Goal: Task Accomplishment & Management: Manage account settings

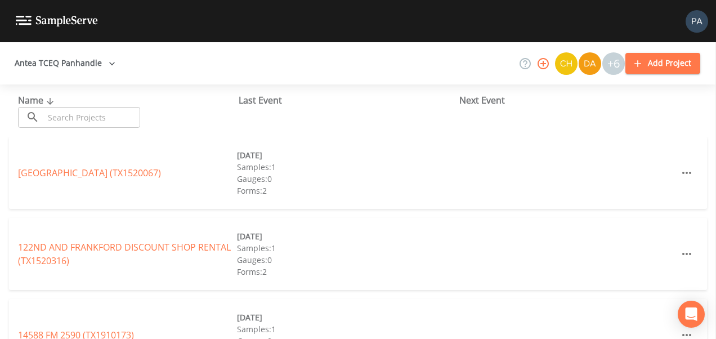
click at [77, 112] on input "text" at bounding box center [92, 117] width 96 height 21
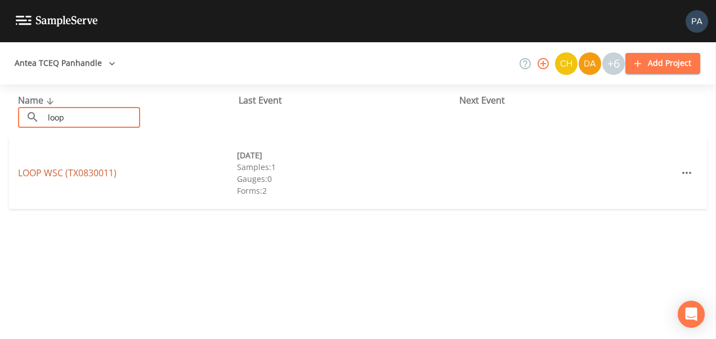
type input "loop"
click at [89, 172] on link "LOOP WSC (TX0830011)" at bounding box center [67, 173] width 98 height 12
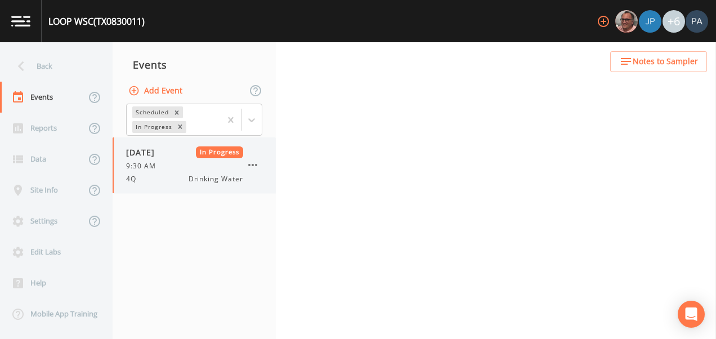
click at [251, 165] on icon "button" at bounding box center [253, 165] width 14 height 14
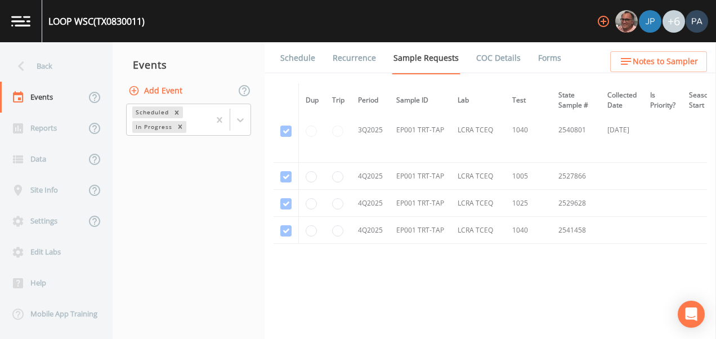
scroll to position [1882, 0]
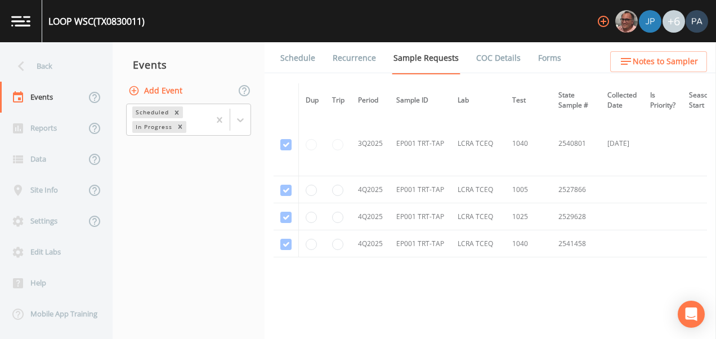
click at [193, 204] on nav "Events Add Event Scheduled In Progress" at bounding box center [189, 190] width 152 height 296
click at [37, 61] on div "Back" at bounding box center [50, 66] width 101 height 31
